Goal: Find specific page/section: Find specific page/section

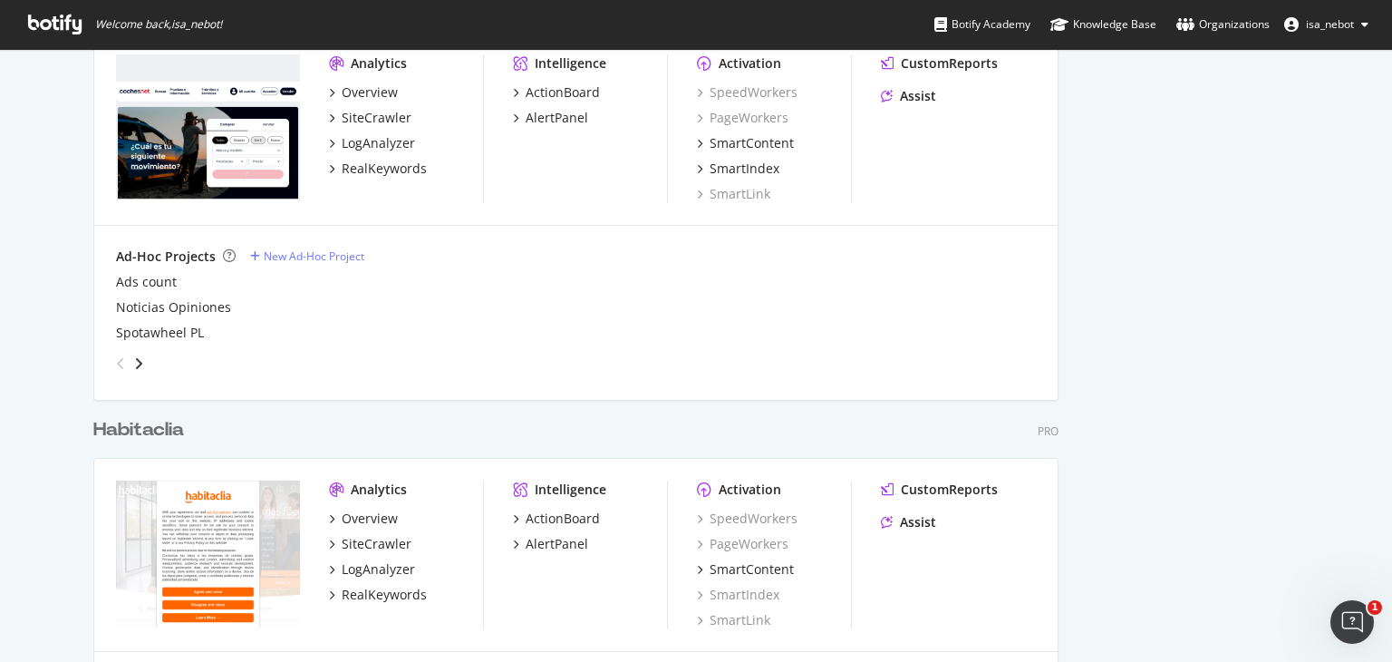
scroll to position [816, 0]
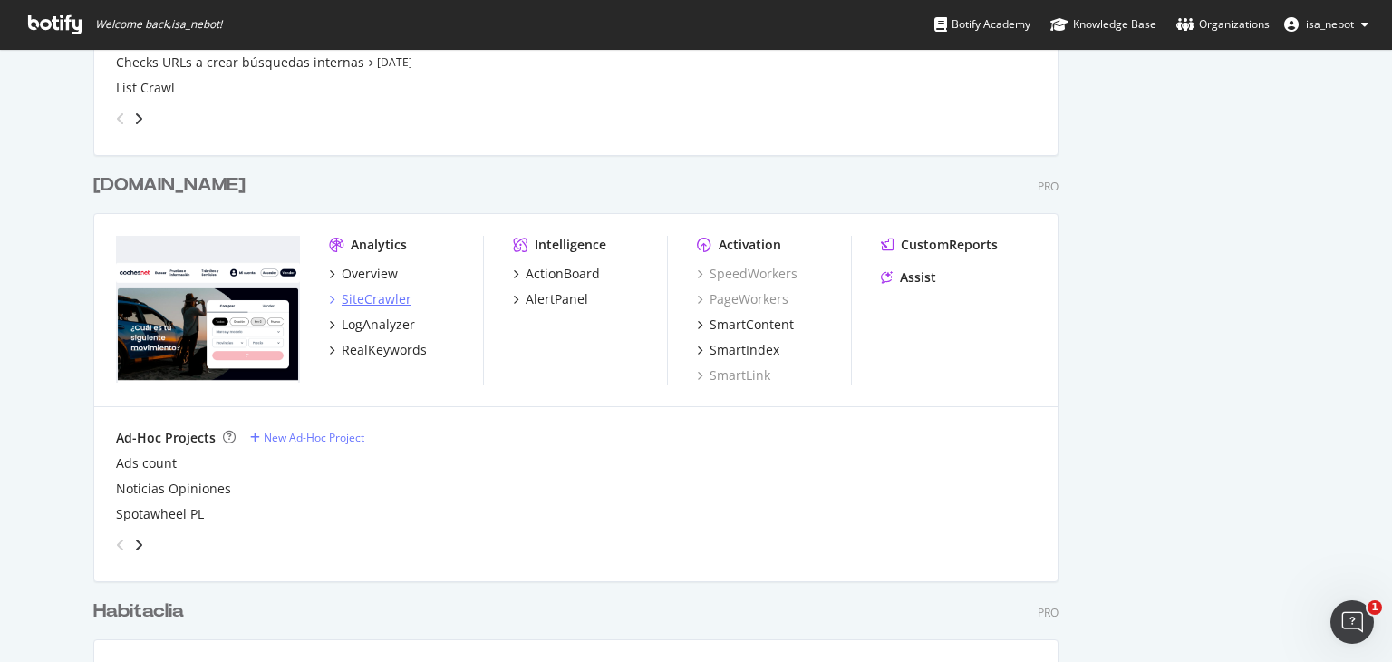
click at [366, 299] on div "SiteCrawler" at bounding box center [377, 299] width 70 height 18
